Goal: Task Accomplishment & Management: Use online tool/utility

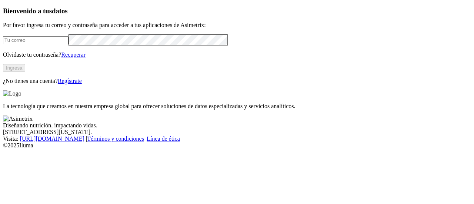
type input "[PERSON_NAME][EMAIL_ADDRESS][PERSON_NAME][DOMAIN_NAME]"
click at [25, 72] on button "Ingresa" at bounding box center [14, 68] width 22 height 8
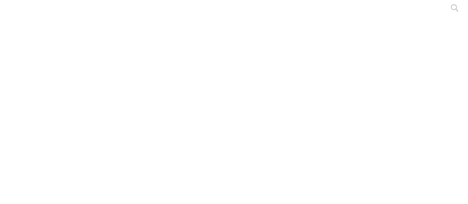
scroll to position [0, 0]
